Goal: Task Accomplishment & Management: Use online tool/utility

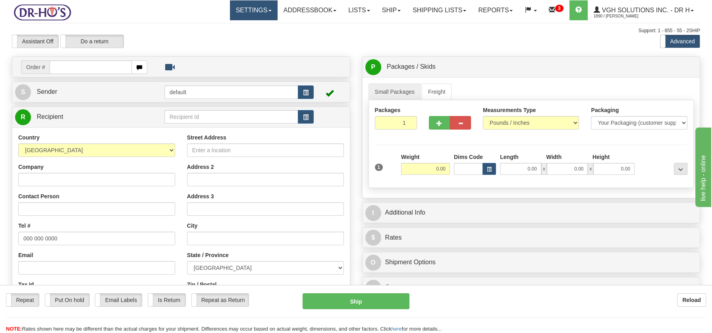
click at [263, 12] on link "Settings" at bounding box center [254, 10] width 48 height 20
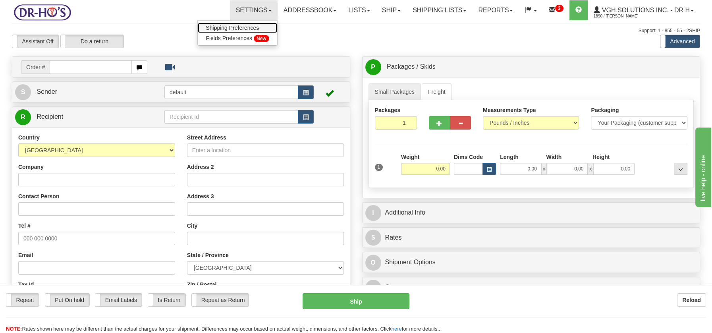
click at [247, 27] on span "Shipping Preferences" at bounding box center [232, 28] width 53 height 6
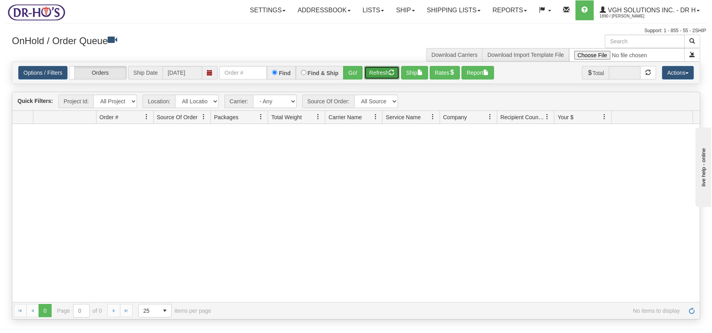
click at [371, 72] on button "Refresh" at bounding box center [381, 73] width 35 height 14
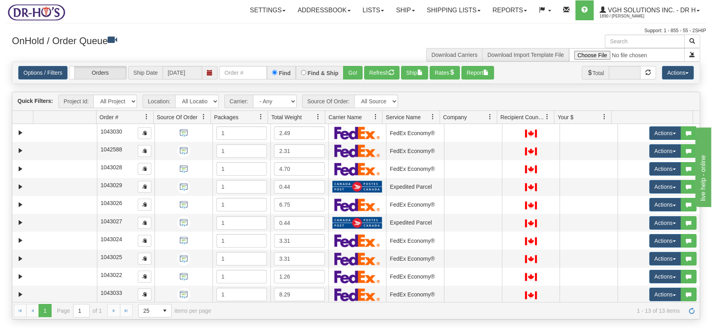
click at [316, 116] on span at bounding box center [318, 117] width 6 height 6
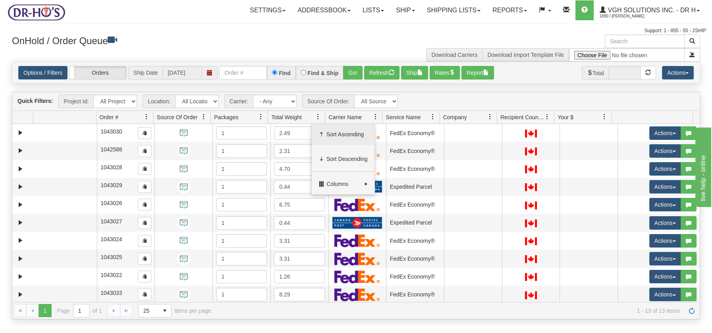
click at [330, 131] on span "Sort Ascending" at bounding box center [347, 134] width 41 height 8
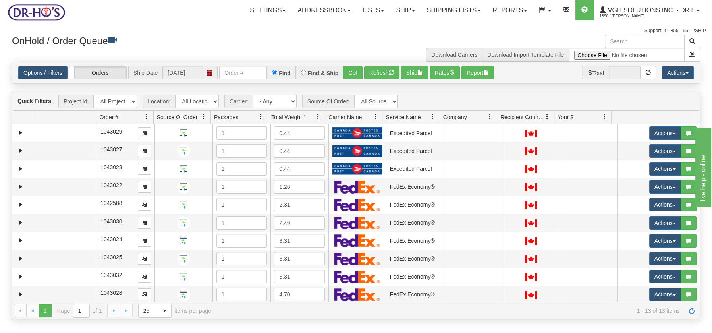
click at [317, 117] on span at bounding box center [318, 117] width 6 height 6
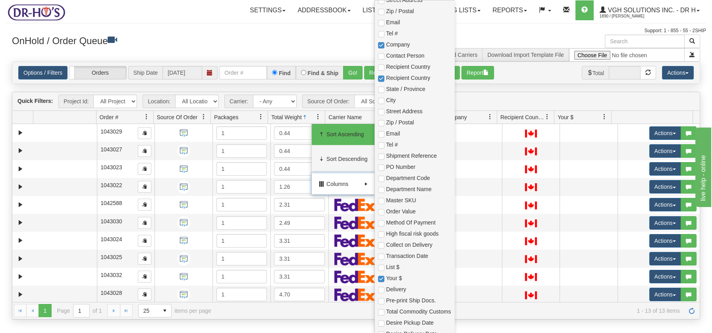
scroll to position [195, 0]
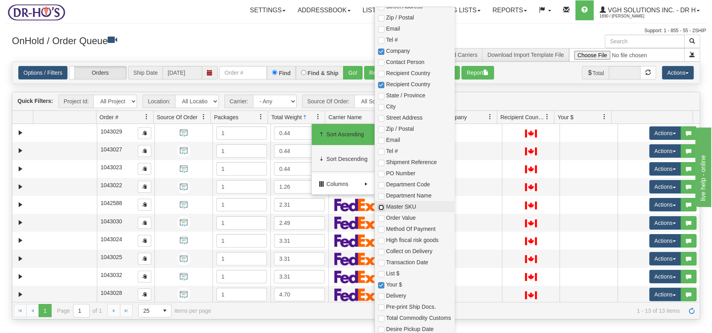
click at [382, 206] on input "checkbox" at bounding box center [381, 207] width 6 height 6
checkbox input "true"
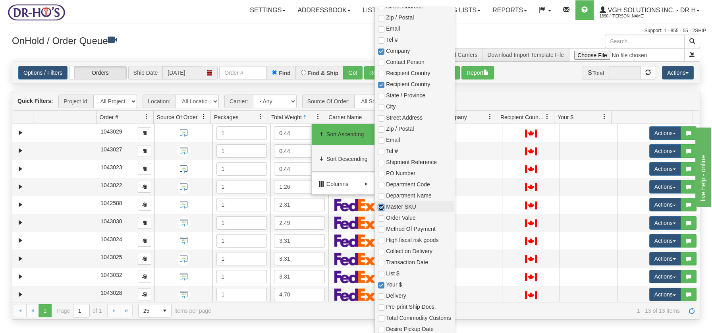
checkbox input "true"
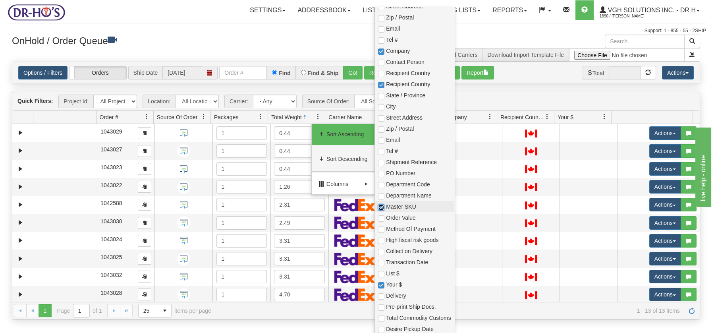
checkbox input "true"
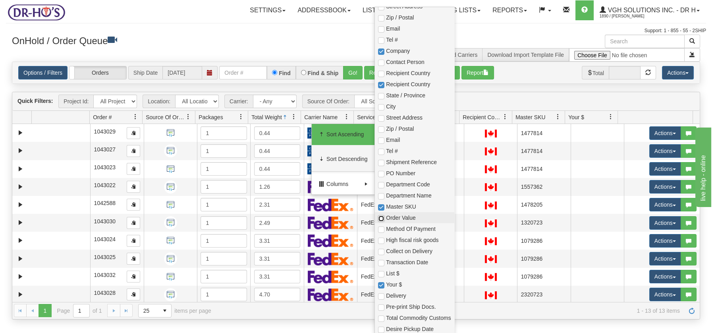
click at [382, 219] on input "checkbox" at bounding box center [381, 218] width 6 height 6
checkbox input "true"
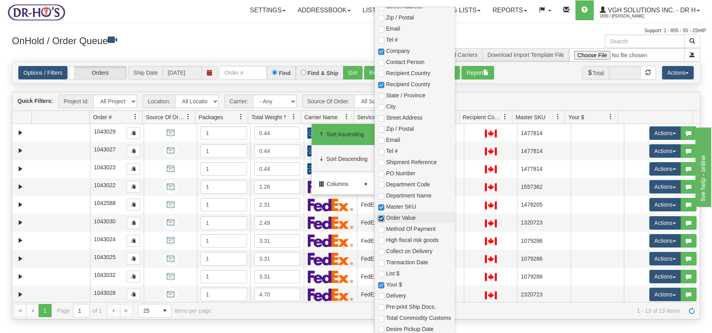
checkbox input "true"
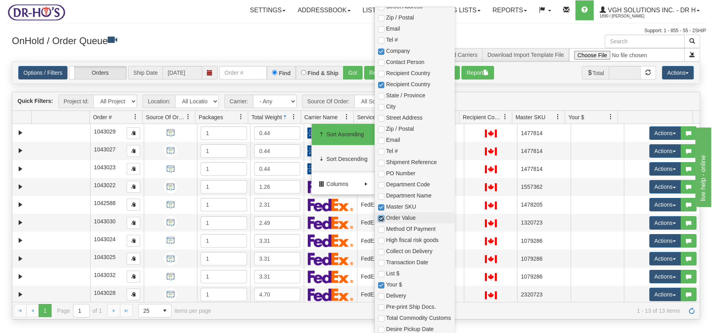
checkbox input "true"
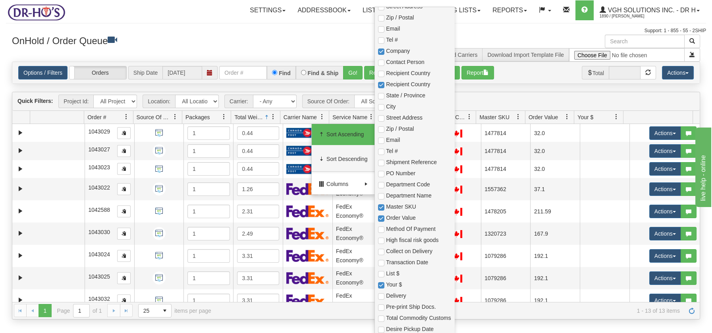
click at [265, 43] on h3 "OnHold / Order Queue" at bounding box center [181, 41] width 339 height 12
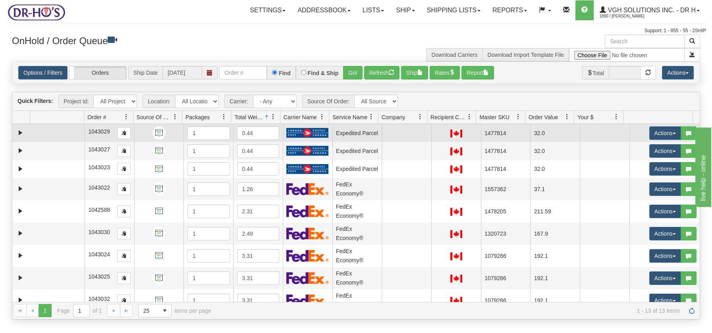
click at [48, 134] on td at bounding box center [57, 133] width 54 height 18
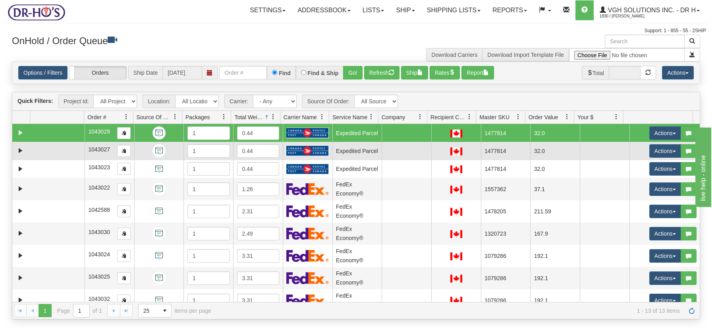
click at [47, 145] on td at bounding box center [57, 151] width 54 height 18
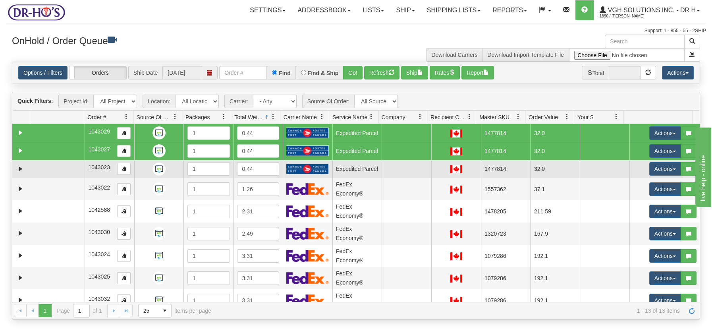
click at [47, 171] on td at bounding box center [57, 169] width 54 height 18
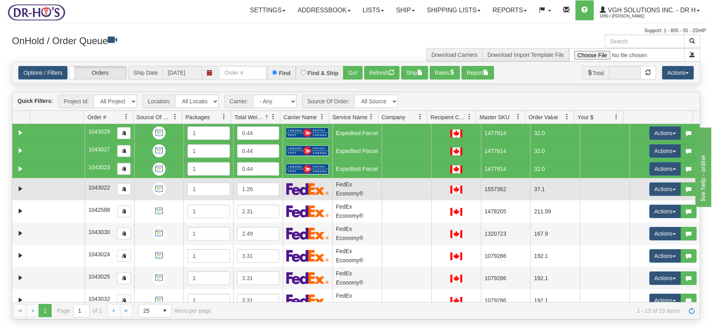
click at [48, 189] on td at bounding box center [57, 189] width 54 height 22
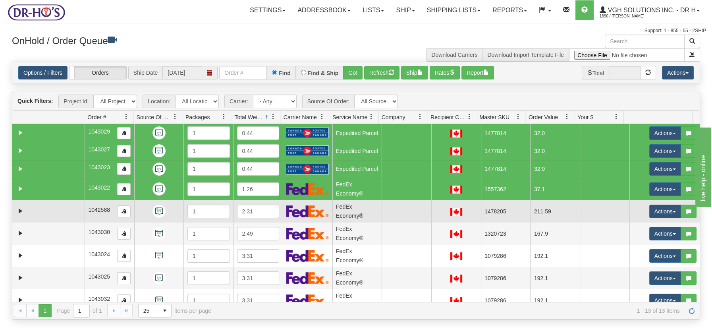
click at [48, 208] on td at bounding box center [57, 211] width 54 height 22
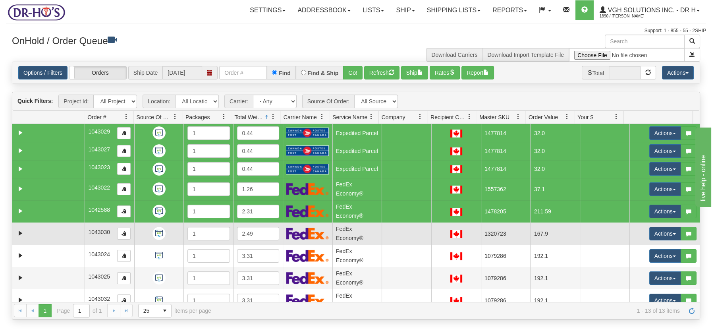
click at [50, 230] on td at bounding box center [57, 233] width 54 height 22
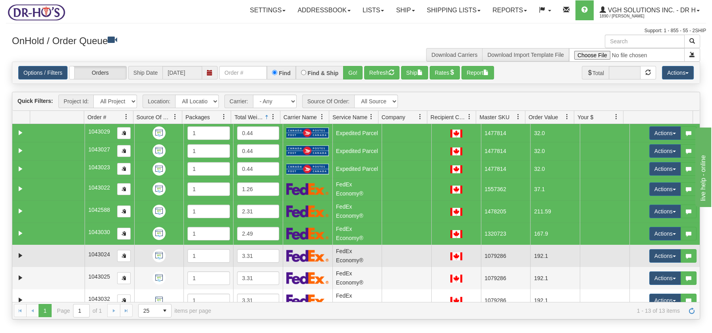
click at [48, 253] on td at bounding box center [57, 256] width 54 height 22
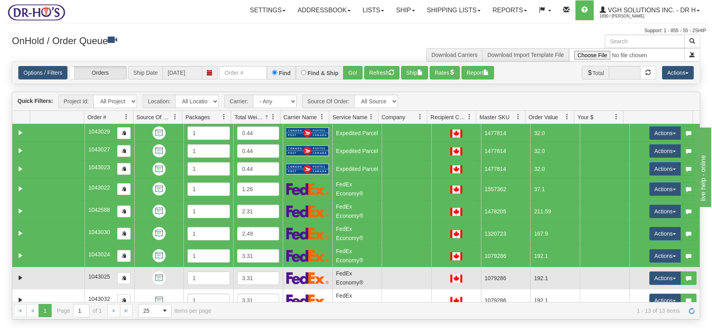
click at [52, 279] on td at bounding box center [57, 278] width 54 height 22
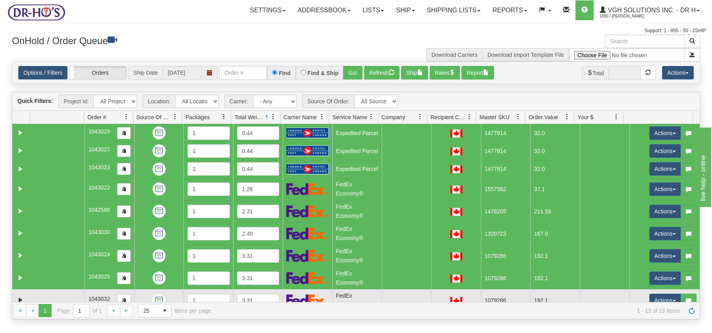
click at [57, 293] on td at bounding box center [57, 300] width 54 height 22
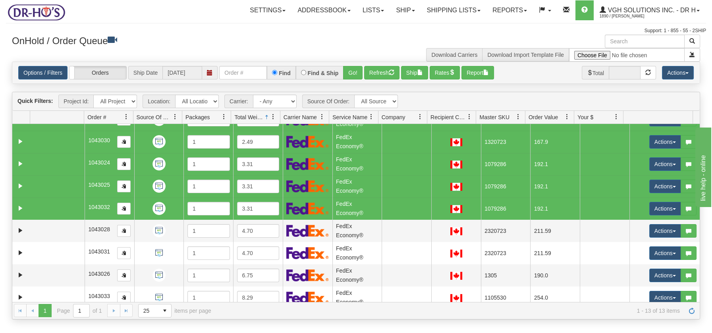
scroll to position [98, 0]
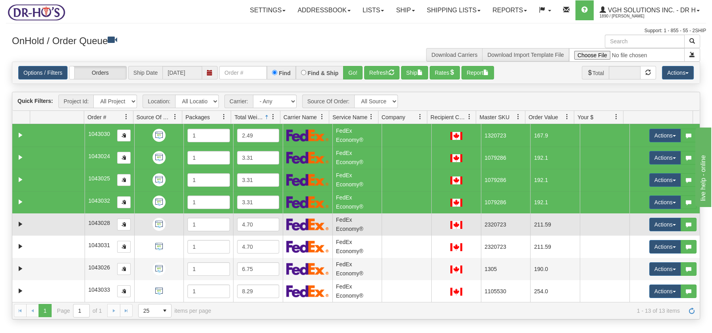
click at [68, 219] on td at bounding box center [57, 224] width 54 height 22
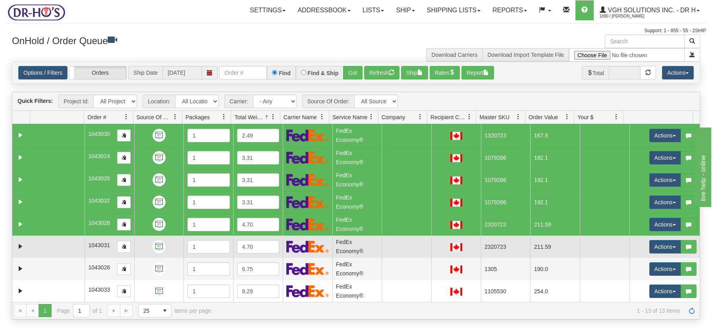
click at [64, 242] on td at bounding box center [57, 247] width 54 height 22
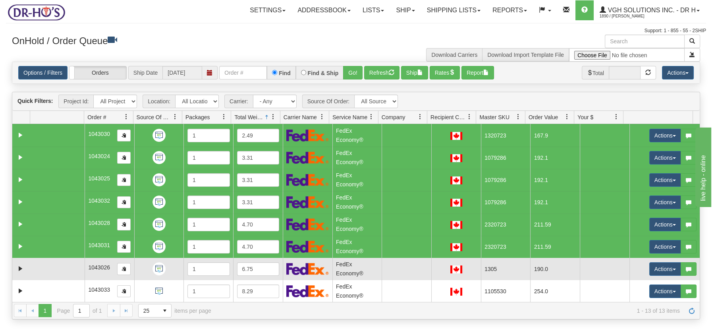
click at [63, 264] on td at bounding box center [57, 269] width 54 height 22
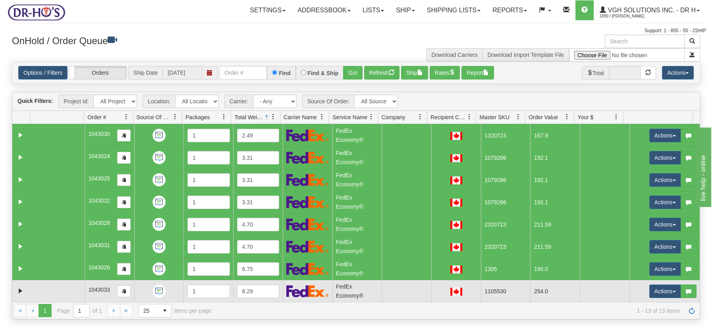
click at [67, 288] on td at bounding box center [57, 291] width 54 height 22
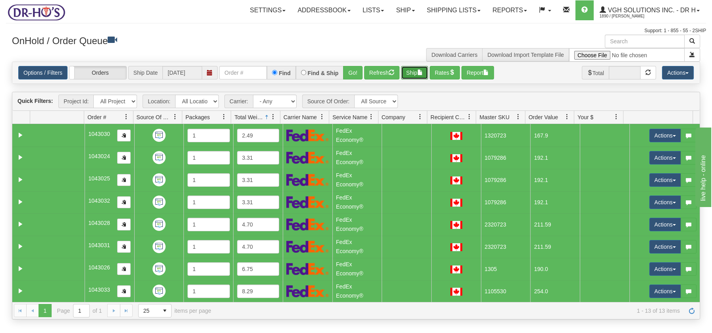
click at [421, 72] on span "button" at bounding box center [421, 73] width 6 height 6
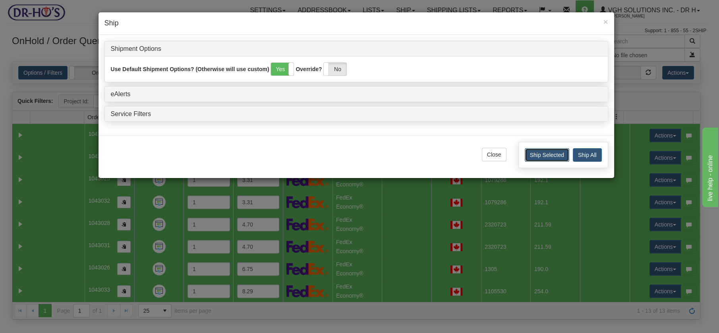
click at [554, 153] on button "Ship Selected" at bounding box center [547, 155] width 44 height 14
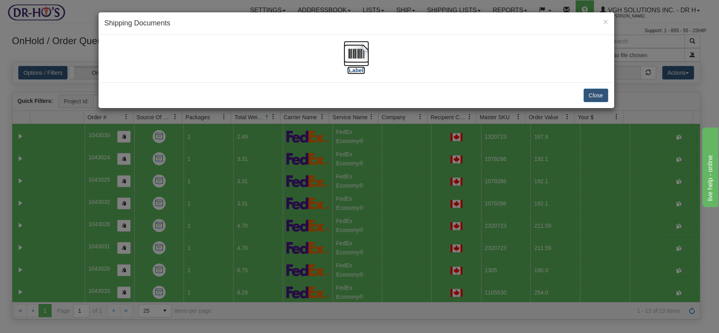
click at [358, 49] on img at bounding box center [356, 53] width 25 height 25
click at [595, 96] on button "Close" at bounding box center [596, 96] width 25 height 14
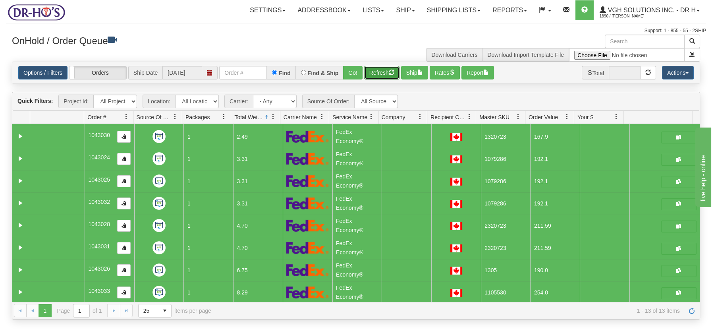
click at [390, 73] on span "button" at bounding box center [392, 73] width 6 height 6
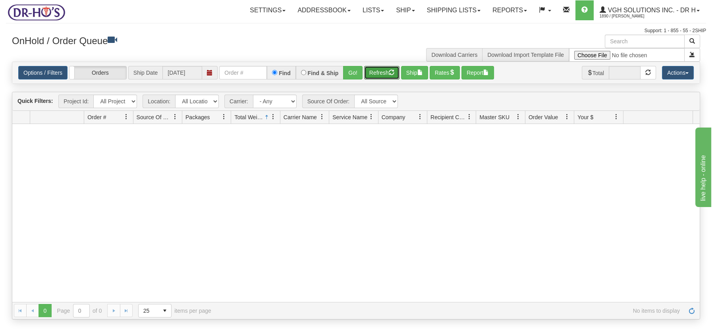
scroll to position [0, 0]
click at [276, 12] on link "Settings" at bounding box center [268, 10] width 48 height 20
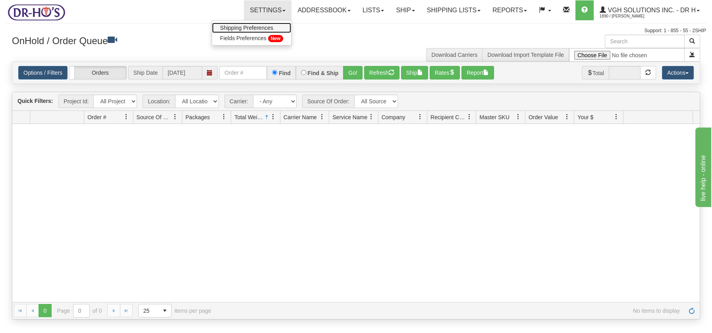
click at [255, 27] on span "Shipping Preferences" at bounding box center [246, 28] width 53 height 6
